Goal: Find specific page/section

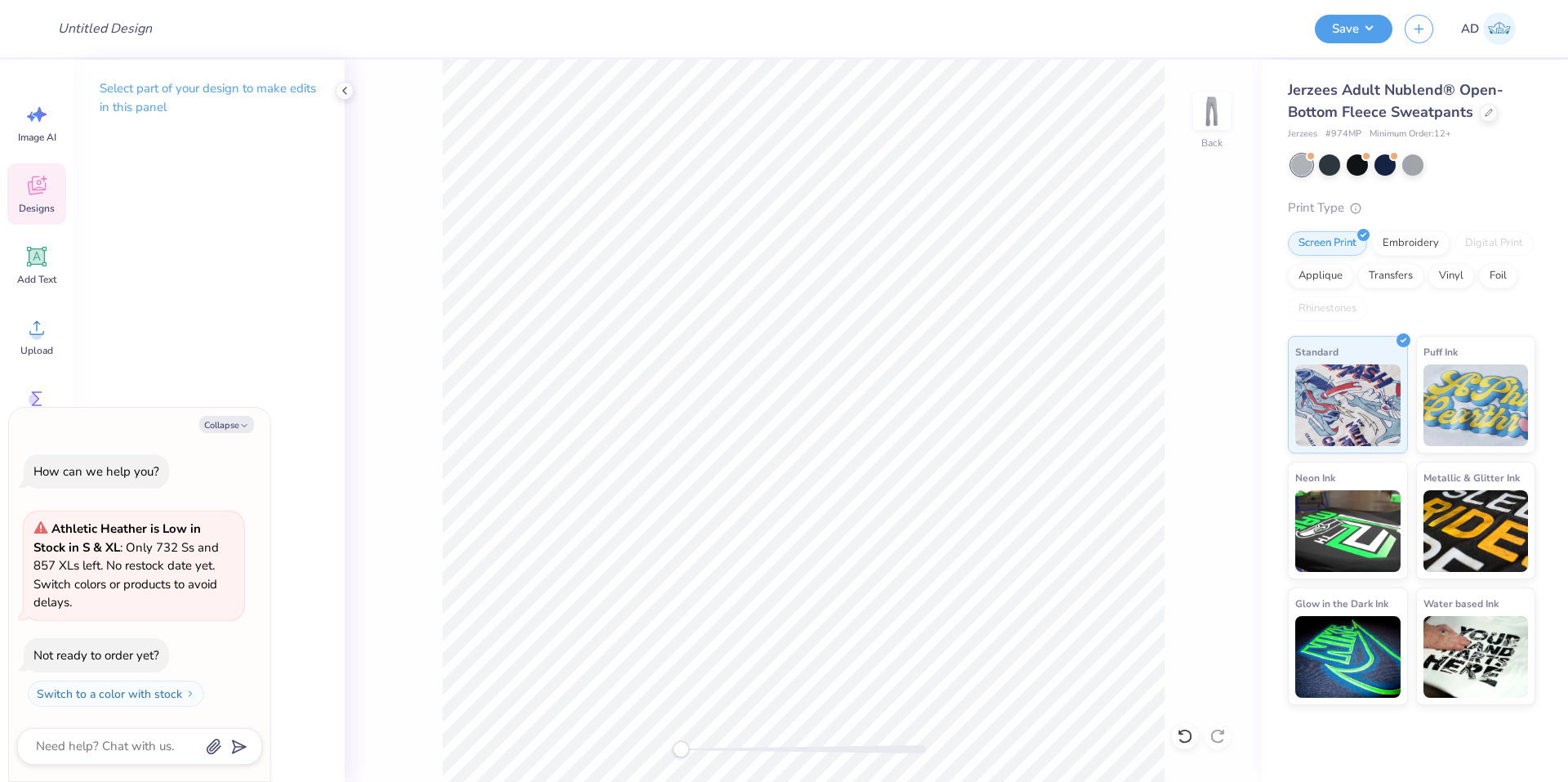
click at [52, 196] on div "Designs" at bounding box center [36, 193] width 59 height 62
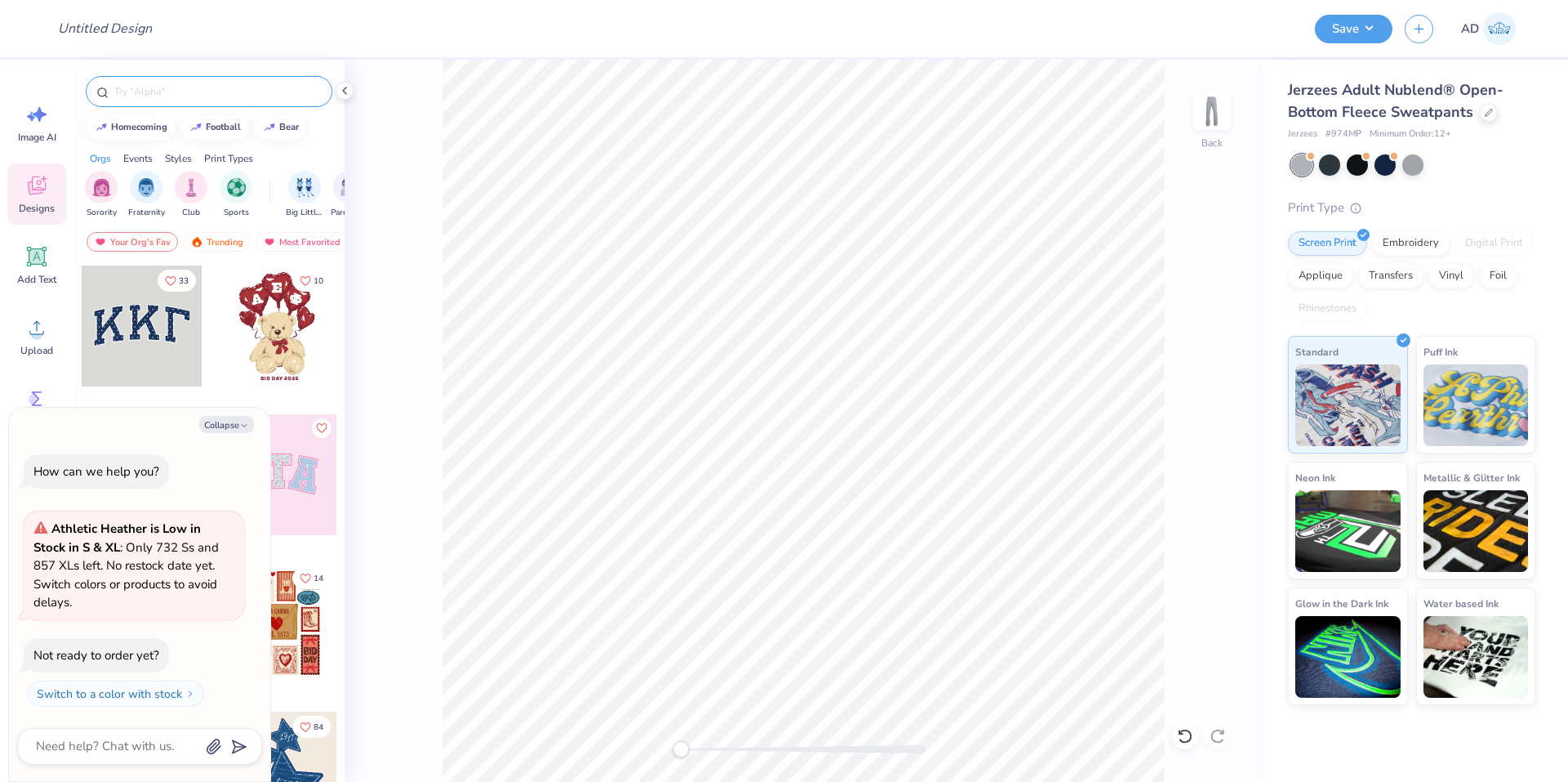
type textarea "x"
click at [235, 90] on input "text" at bounding box center [217, 91] width 209 height 16
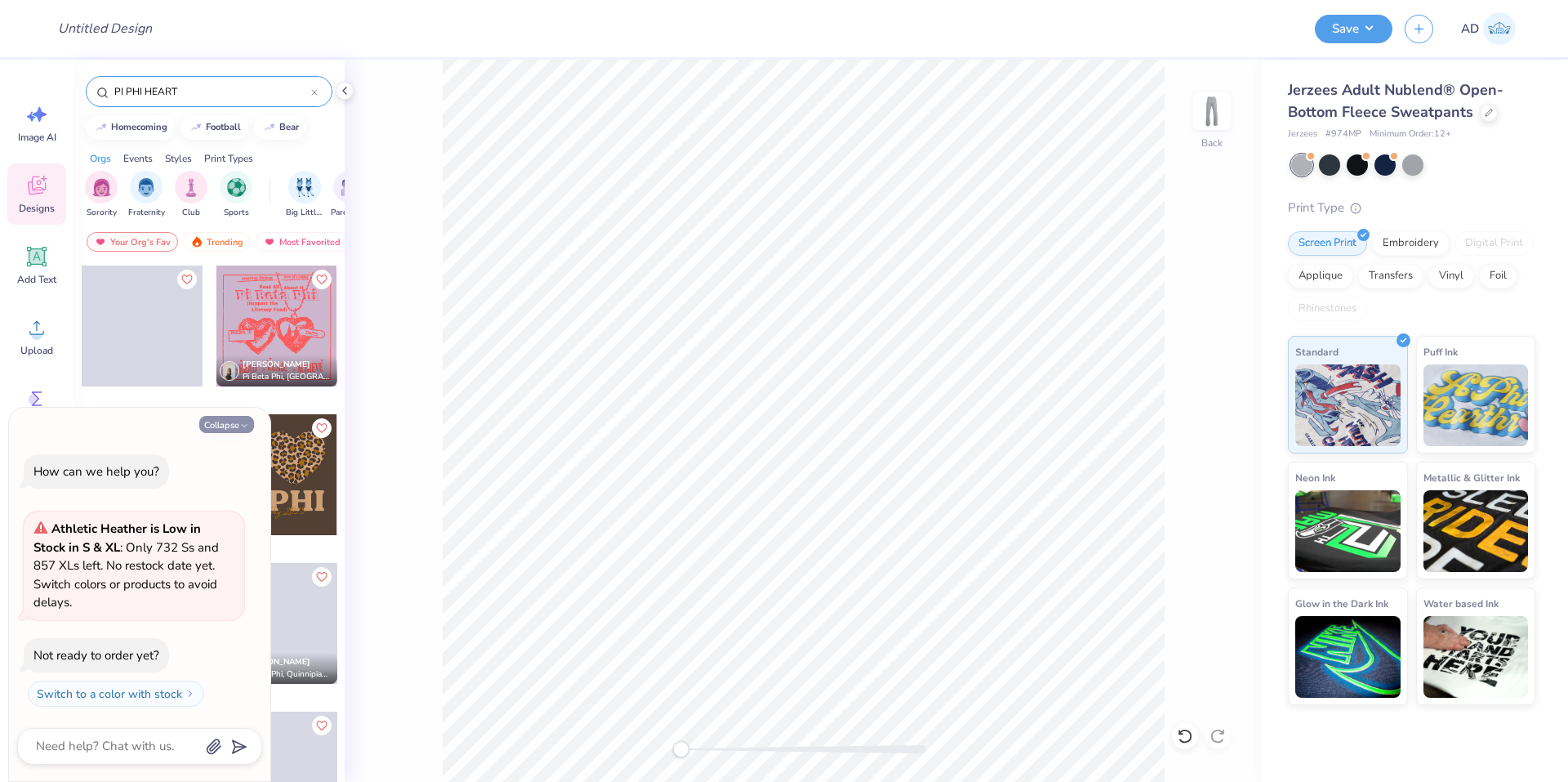
type input "PI PHI HEART"
click at [231, 426] on button "Collapse" at bounding box center [226, 425] width 55 height 17
type textarea "x"
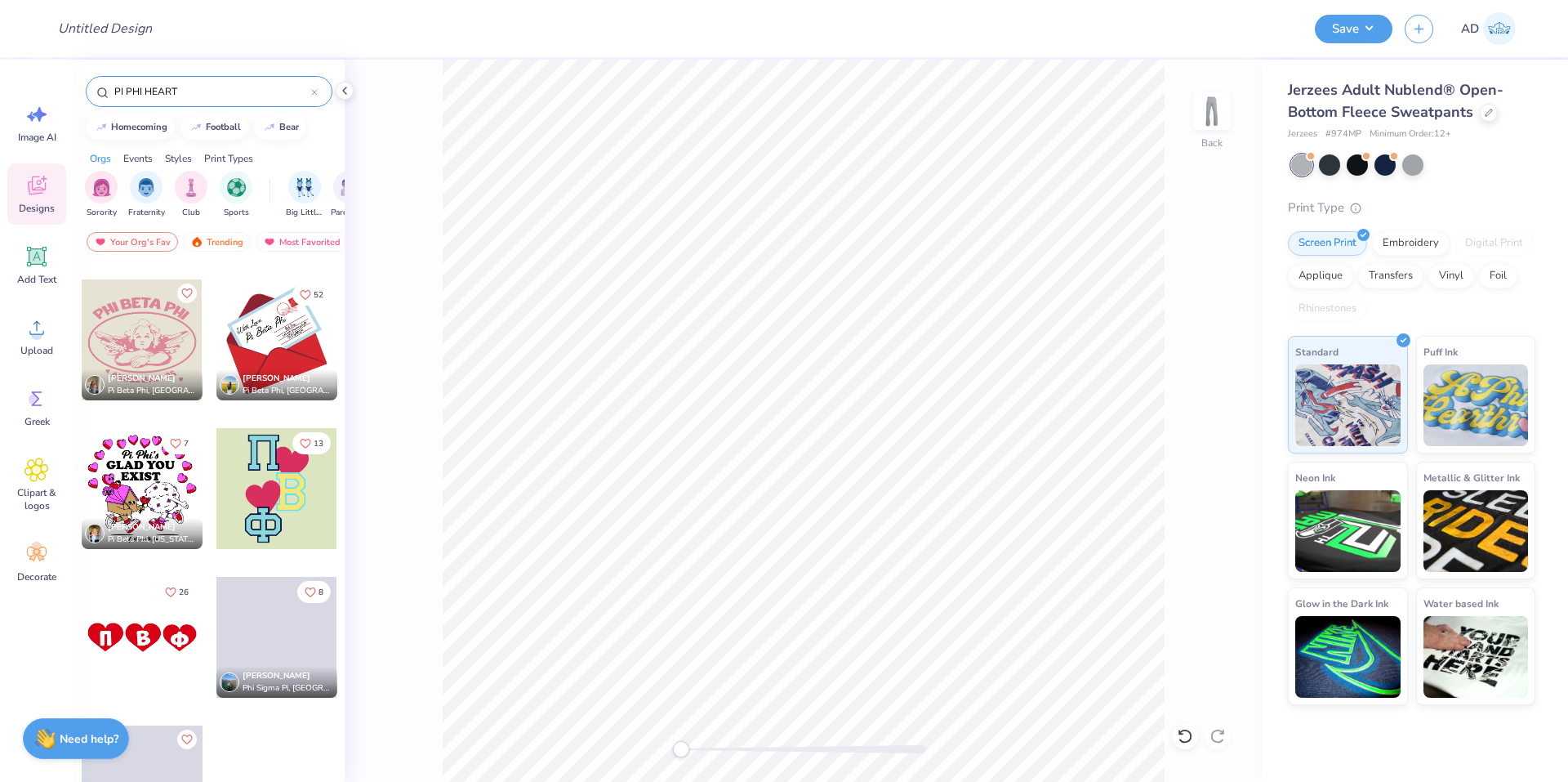
scroll to position [1801, 0]
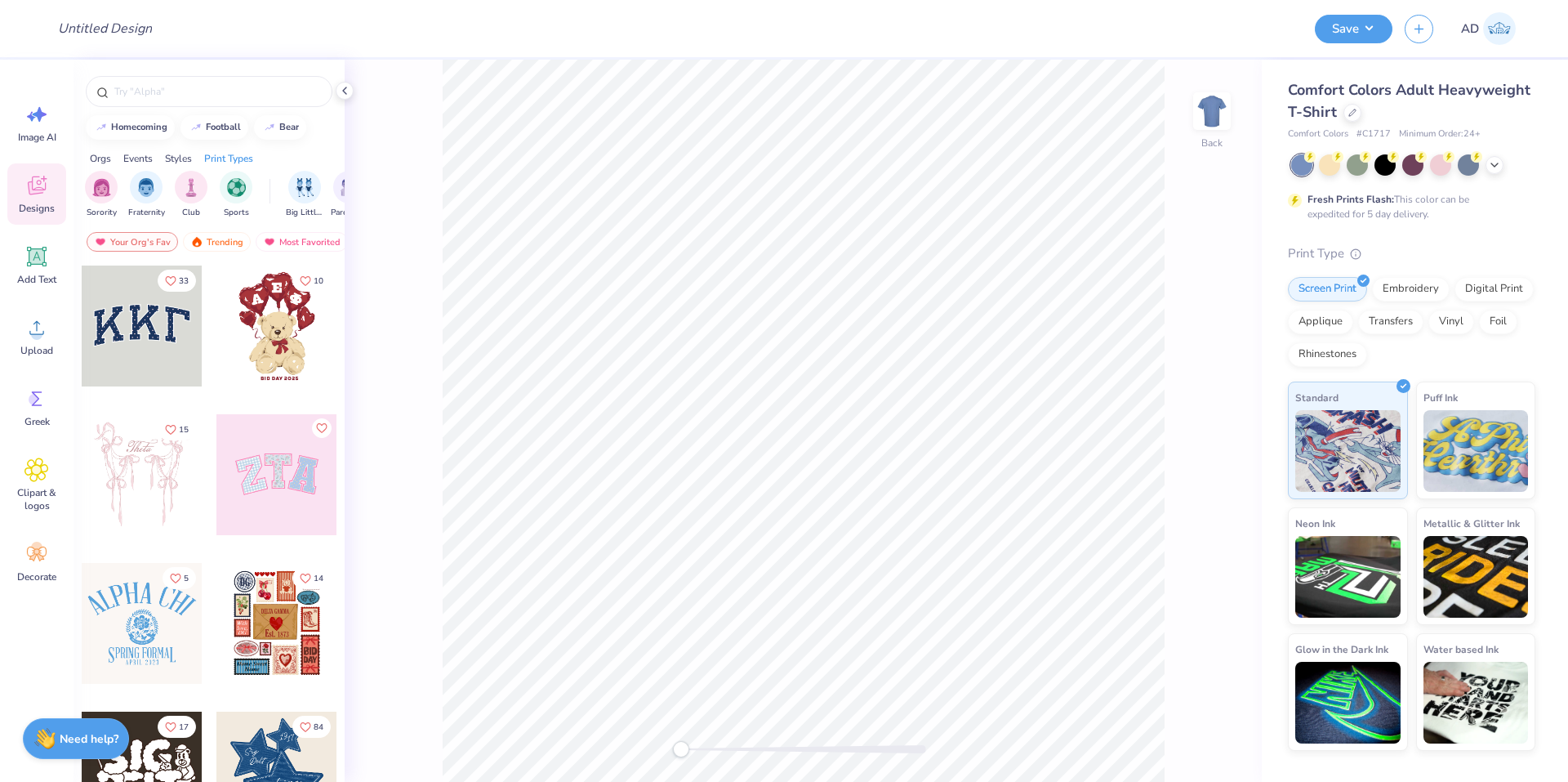
click at [56, 177] on div "Designs" at bounding box center [36, 193] width 59 height 62
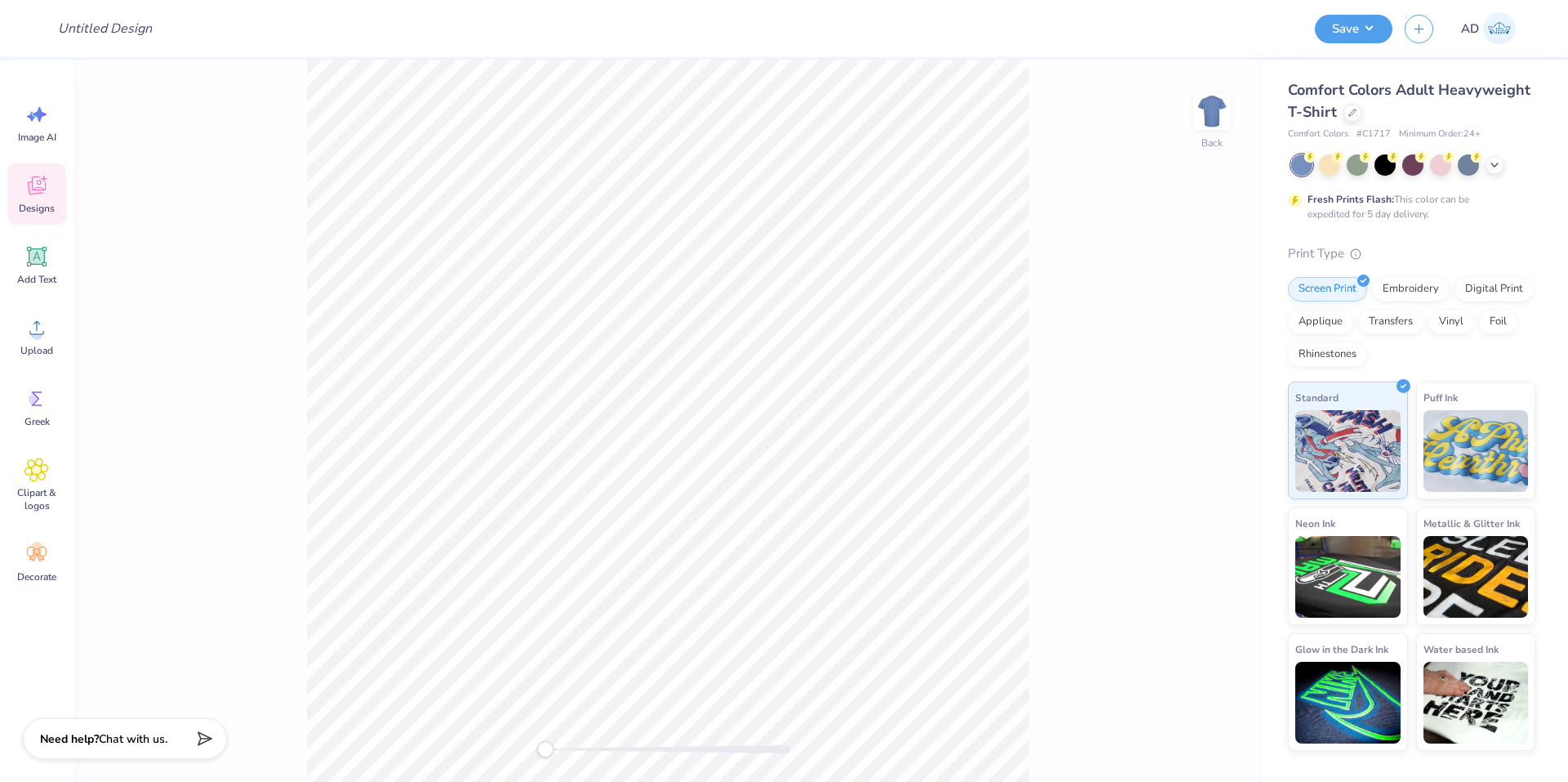
click at [39, 190] on icon at bounding box center [36, 186] width 18 height 19
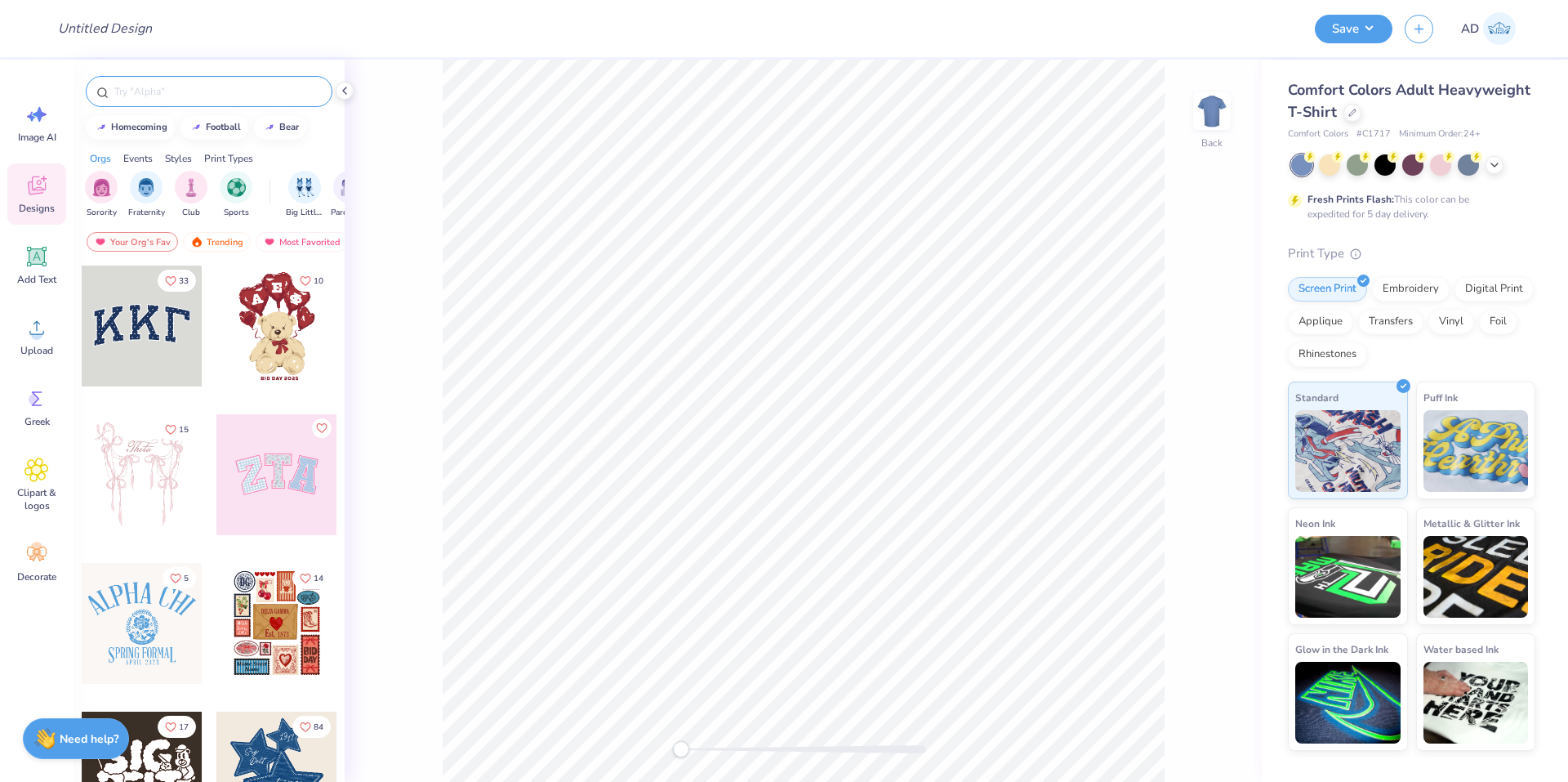
click at [178, 82] on div at bounding box center [209, 92] width 247 height 31
click at [180, 102] on div at bounding box center [209, 92] width 247 height 31
click at [183, 94] on input "text" at bounding box center [217, 91] width 209 height 16
type input "p"
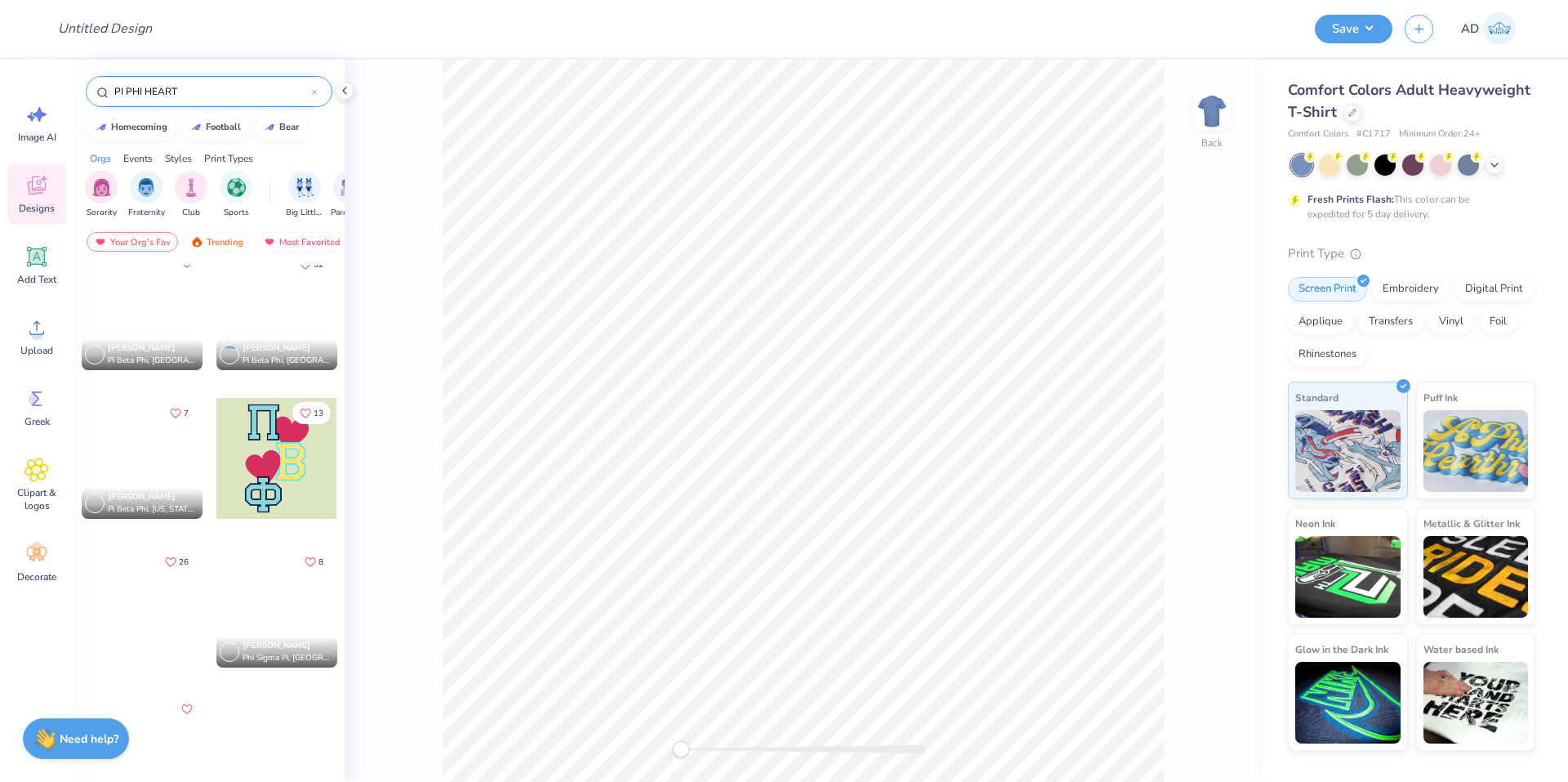
scroll to position [1528, 0]
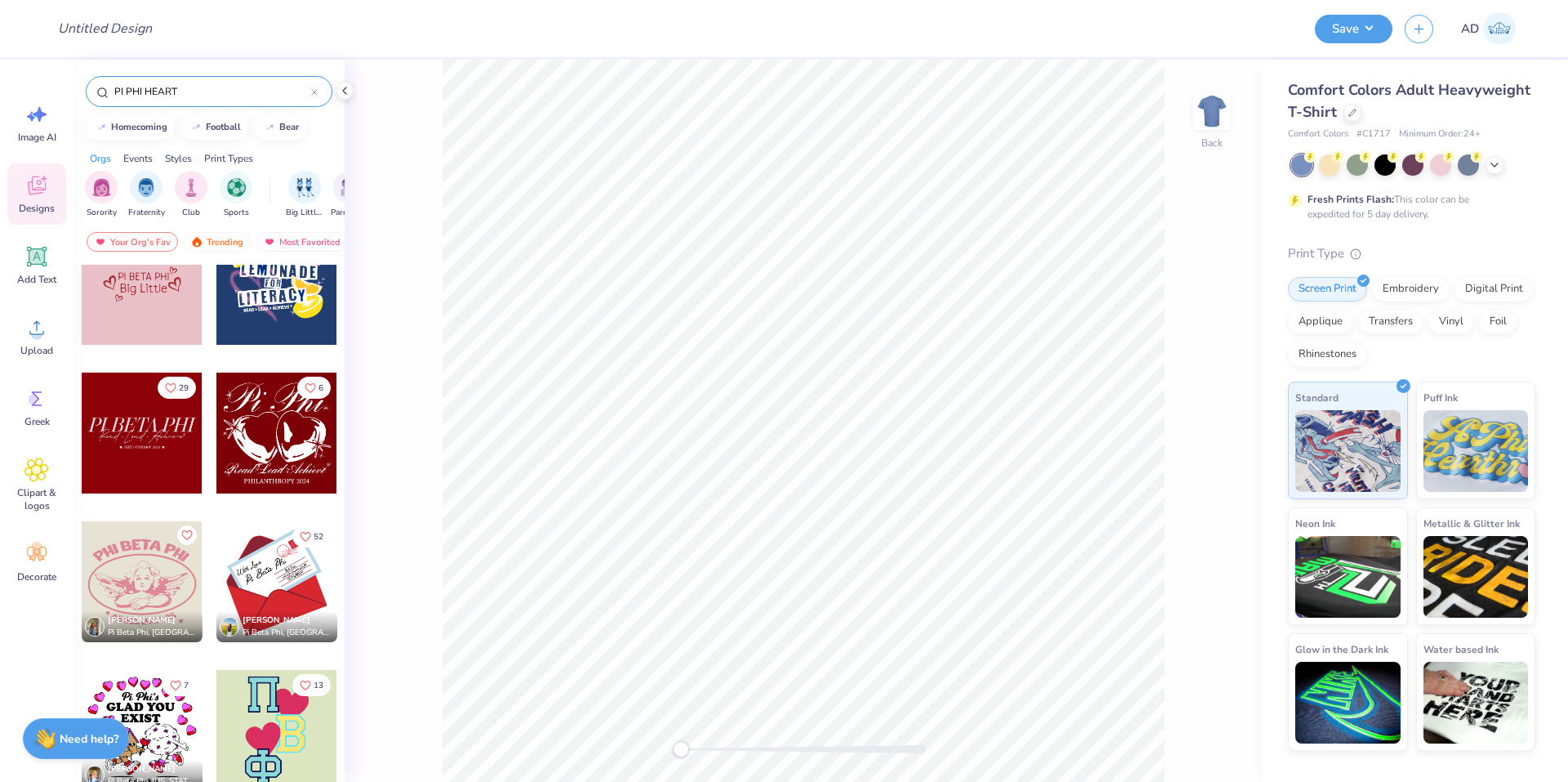
type input "PI PHI HEART"
